Goal: Task Accomplishment & Management: Use online tool/utility

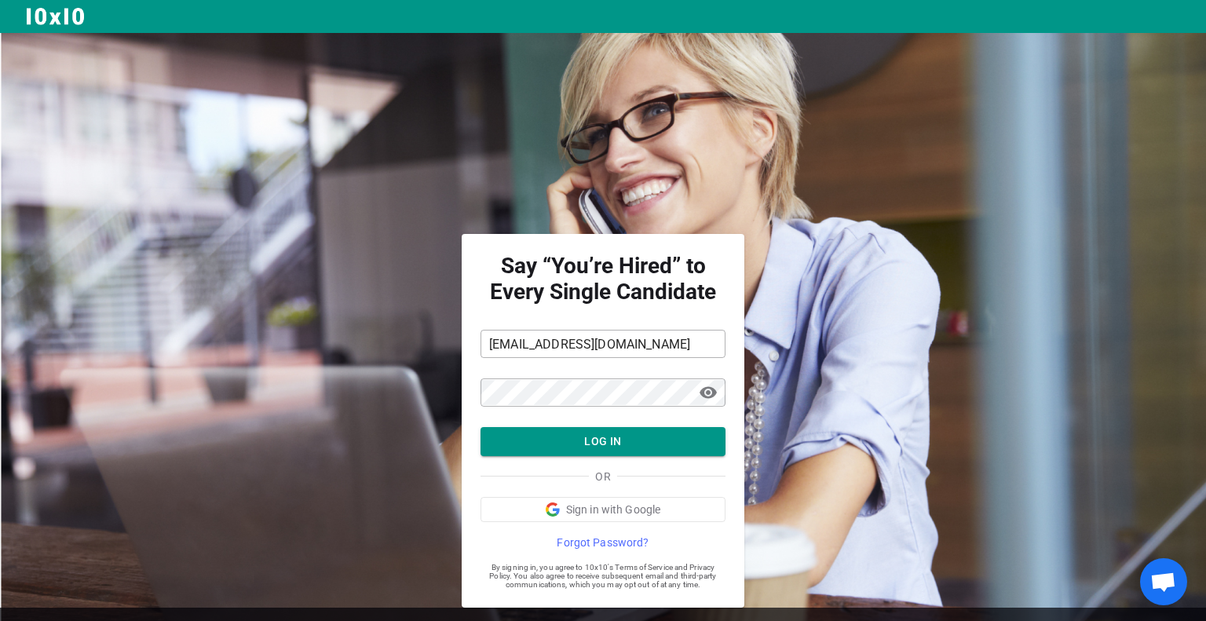
scroll to position [35, 0]
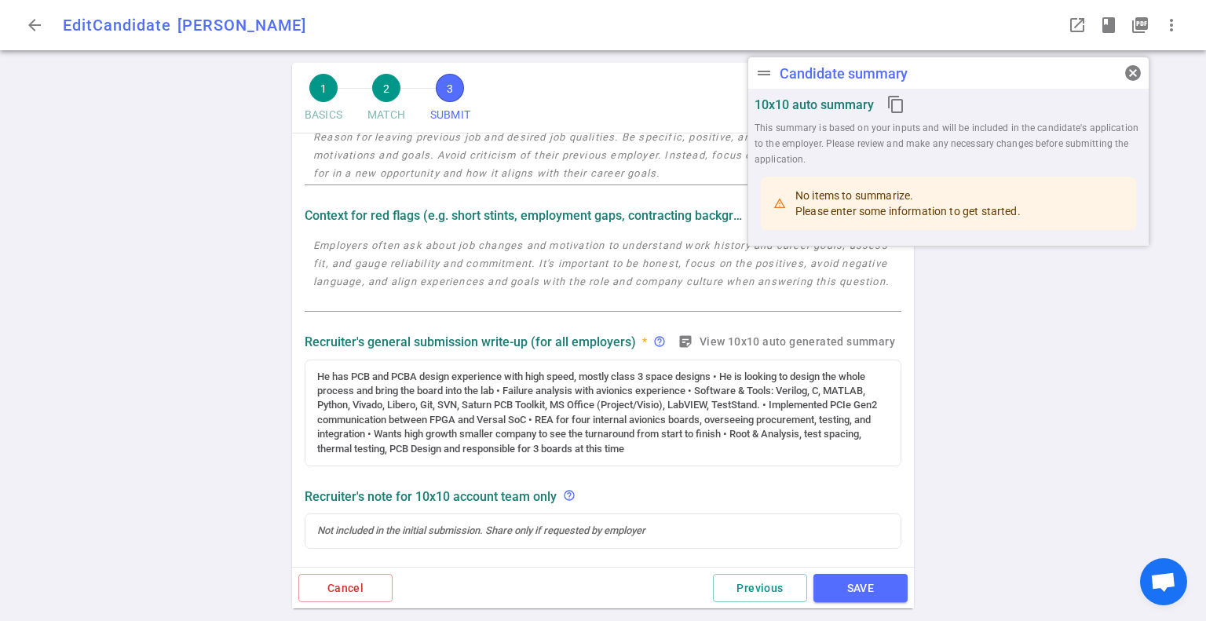
scroll to position [91, 0]
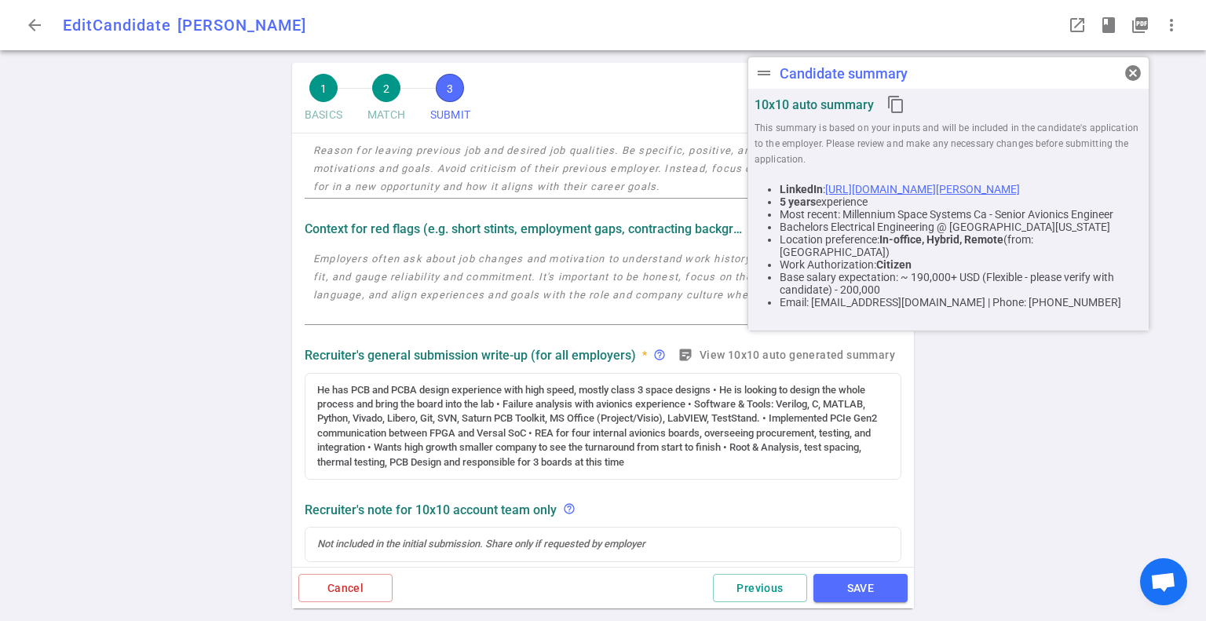
drag, startPoint x: 1133, startPoint y: 71, endPoint x: 1121, endPoint y: 71, distance: 11.8
click at [1133, 71] on span "cancel" at bounding box center [1133, 73] width 19 height 19
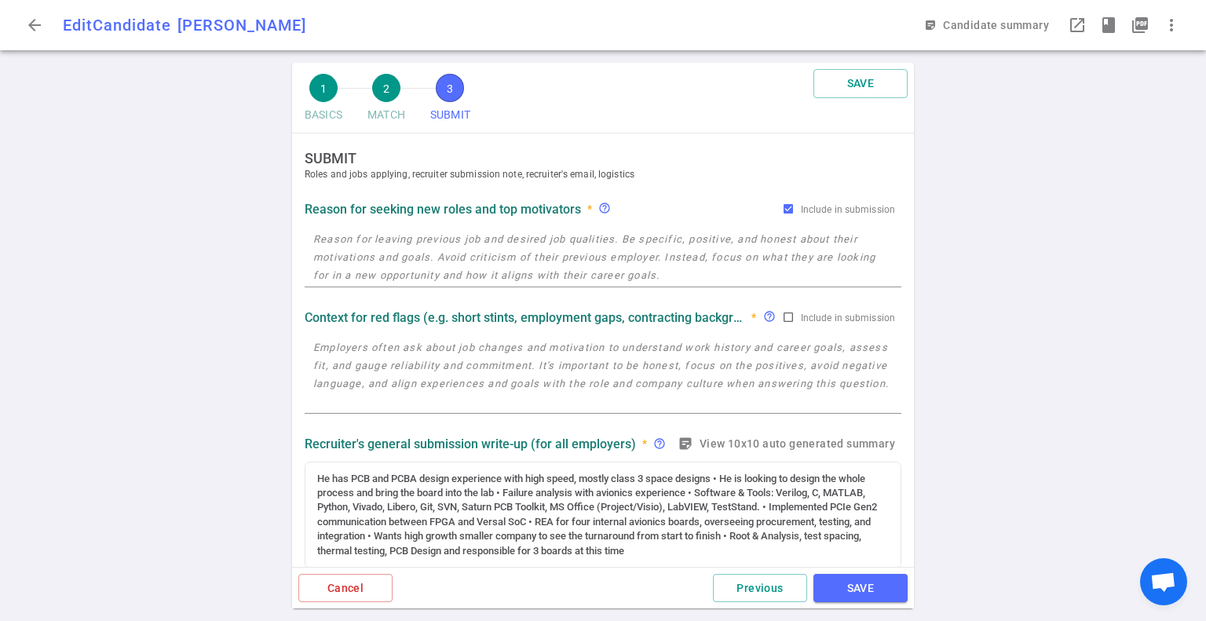
scroll to position [0, 0]
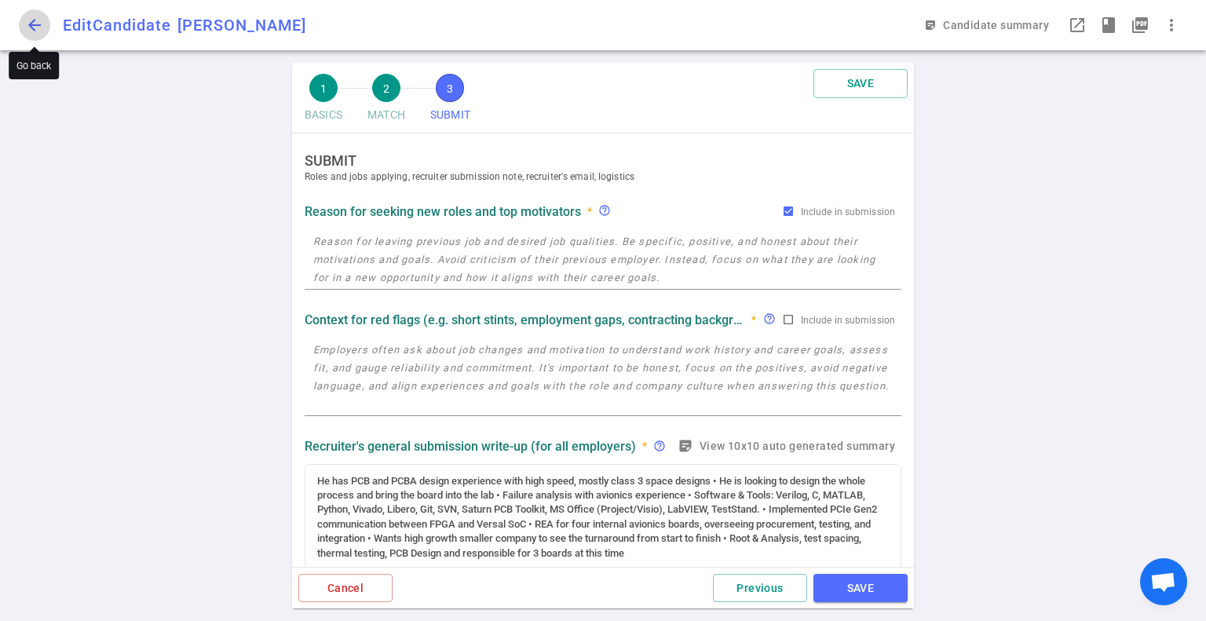
click at [31, 20] on span "arrow_back" at bounding box center [34, 25] width 19 height 19
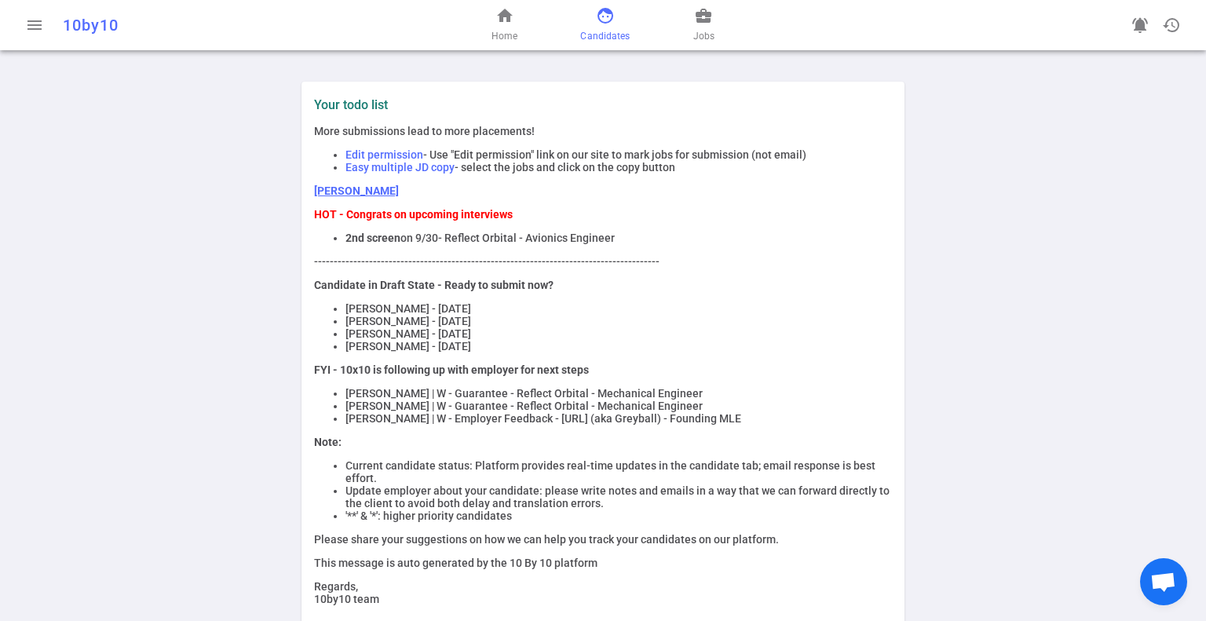
click at [603, 22] on span "face" at bounding box center [605, 15] width 19 height 19
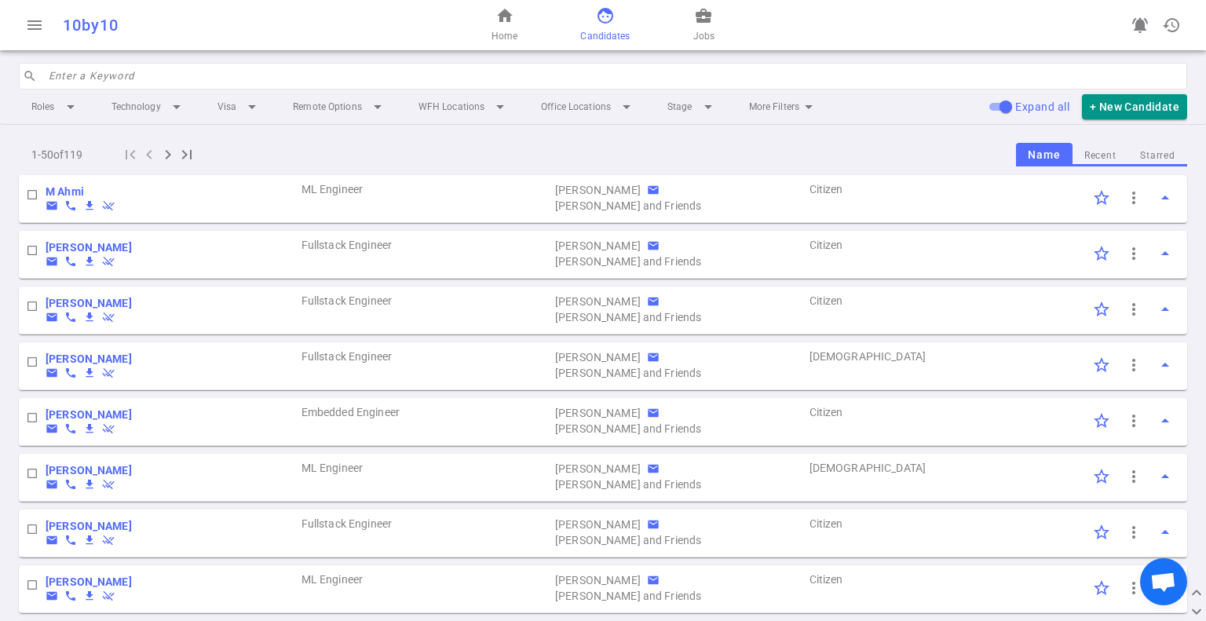
click at [317, 81] on body "menu 10by10 home Home face Candidates business_center Jobs notifications_active…" at bounding box center [603, 310] width 1206 height 621
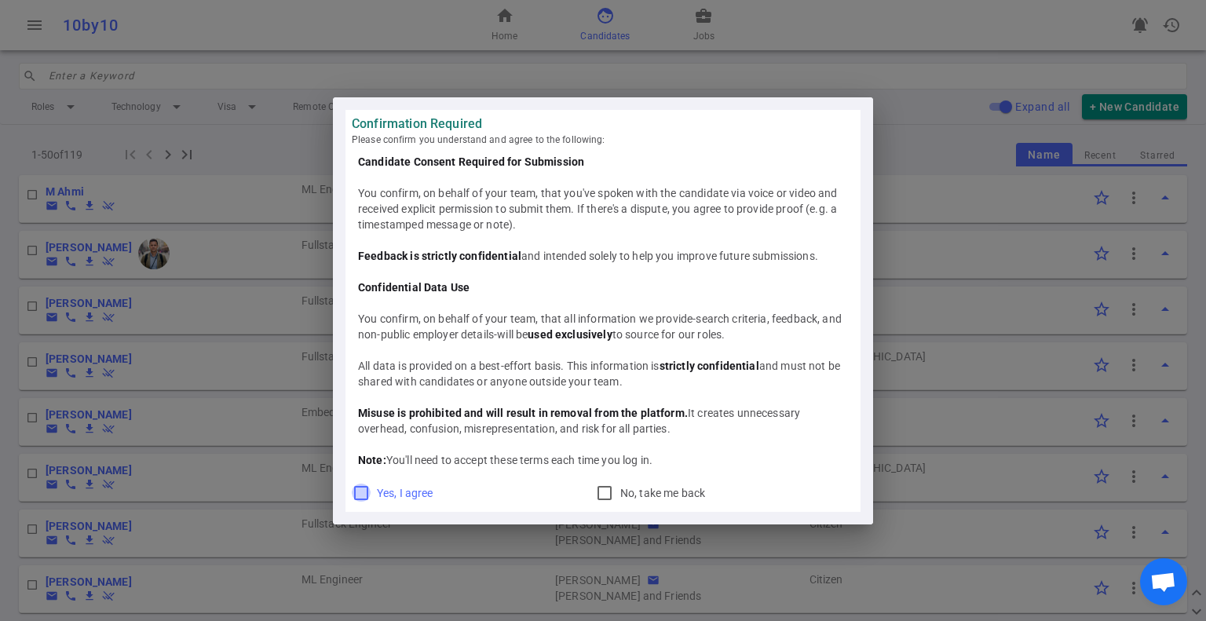
click at [357, 494] on input "Yes, I agree" at bounding box center [361, 493] width 19 height 19
checkbox input "true"
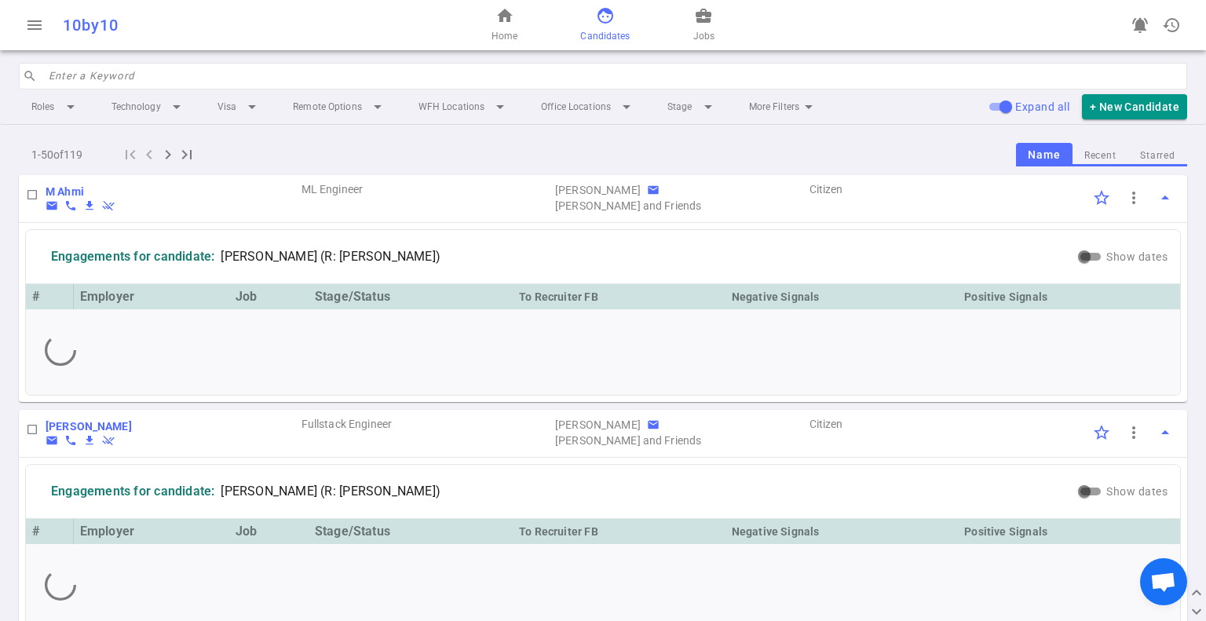
click at [153, 75] on input "search" at bounding box center [613, 76] width 1129 height 25
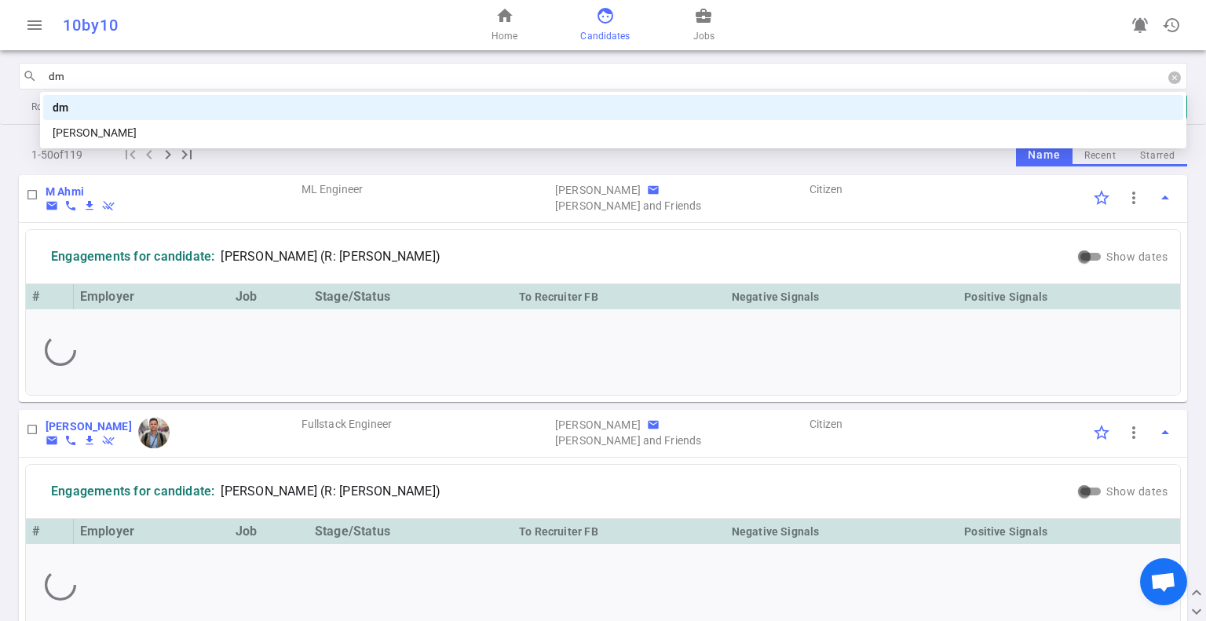
type input "dmi"
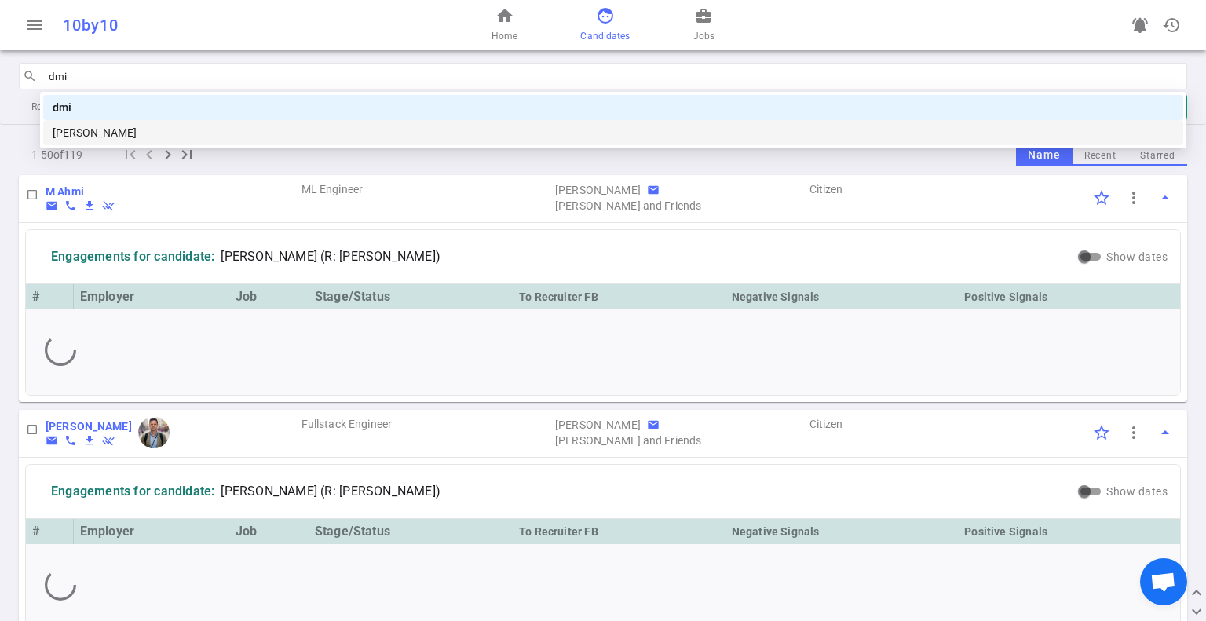
click at [94, 134] on div "[PERSON_NAME]" at bounding box center [614, 132] width 1122 height 17
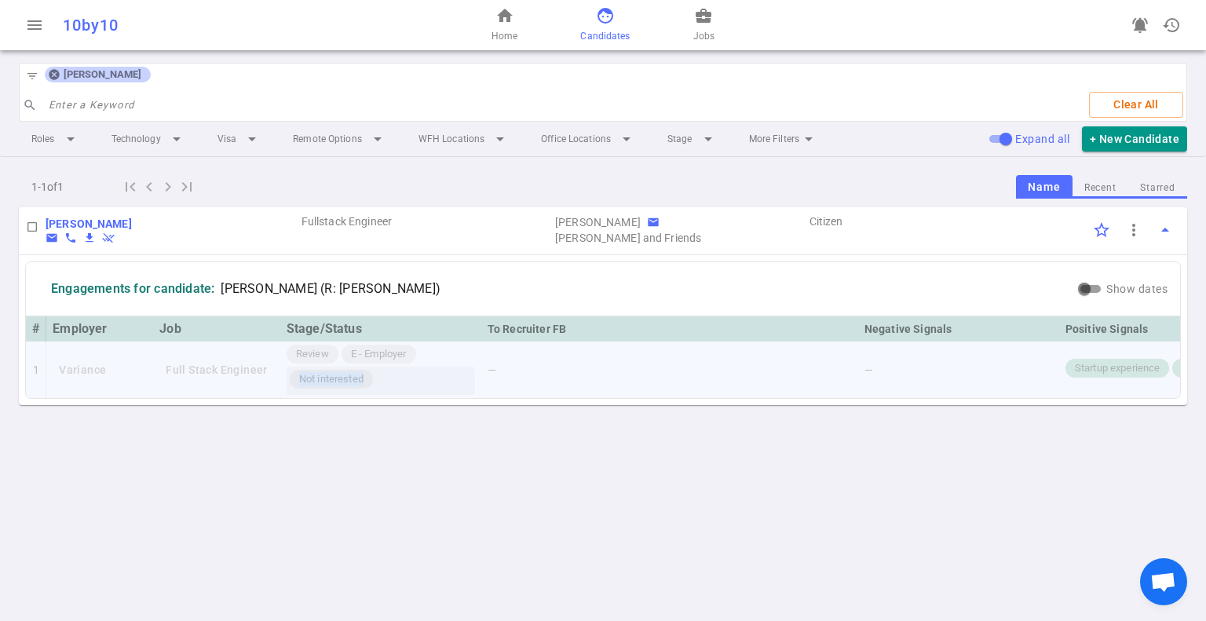
drag, startPoint x: 364, startPoint y: 379, endPoint x: 299, endPoint y: 374, distance: 65.4
click at [299, 374] on span "Not interested" at bounding box center [331, 379] width 77 height 15
copy span "Not interested"
